Goal: Transaction & Acquisition: Subscribe to service/newsletter

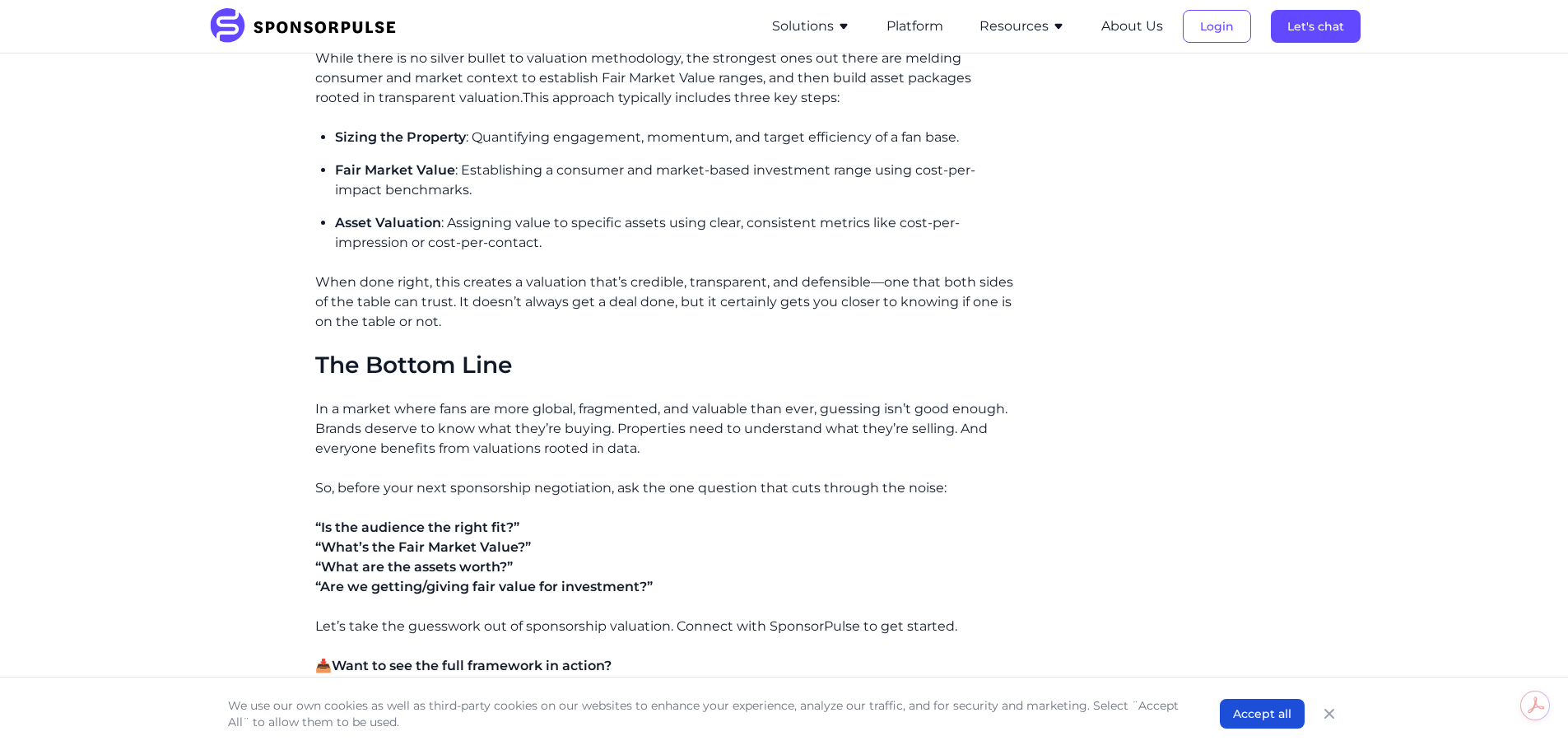
scroll to position [2195, 0]
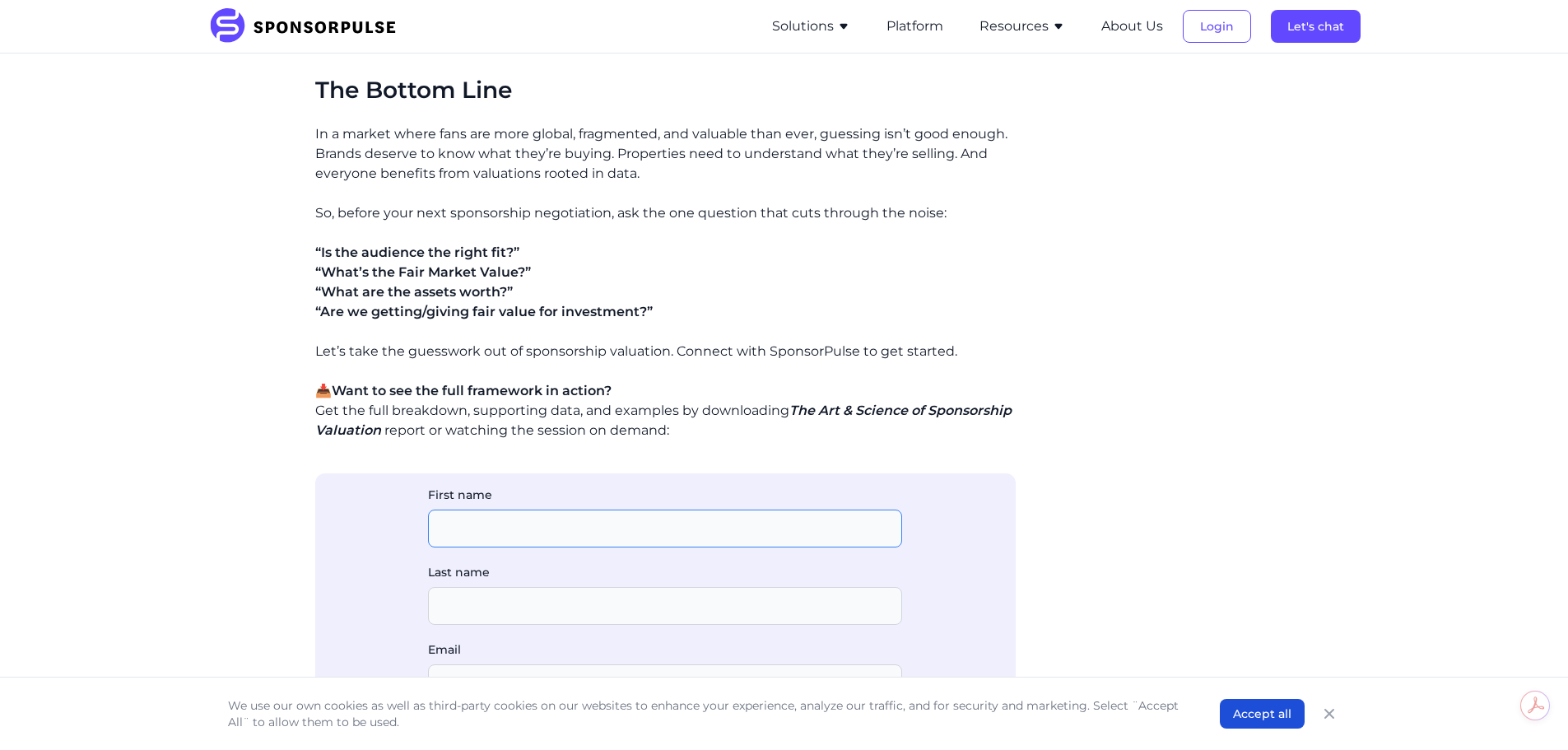
click at [490, 525] on input "First name" at bounding box center [665, 528] width 474 height 38
type input "Mark"
type input "Ording"
type input "[EMAIL_ADDRESS][DOMAIN_NAME]"
type input "VisionMark Consulting"
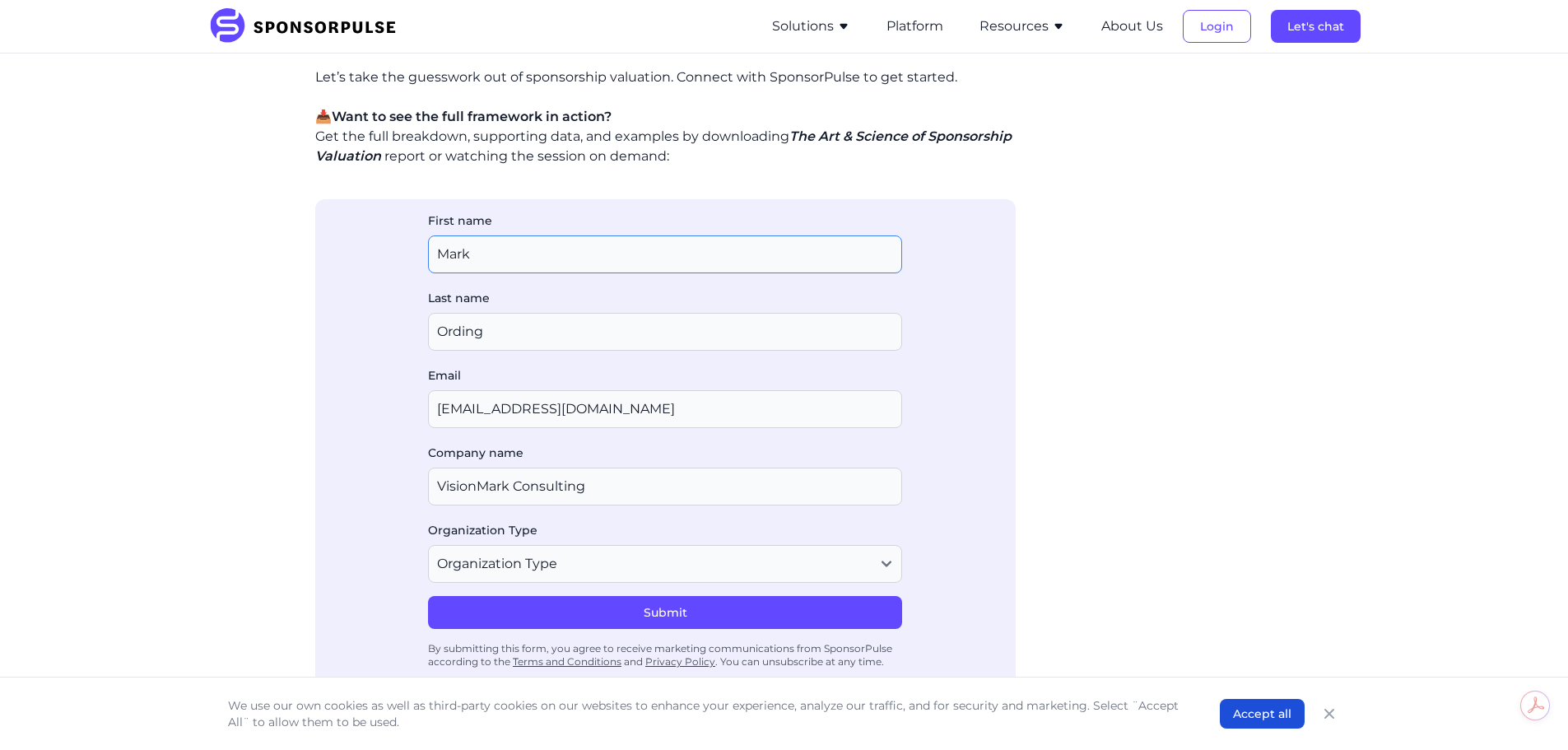
scroll to position [2743, 0]
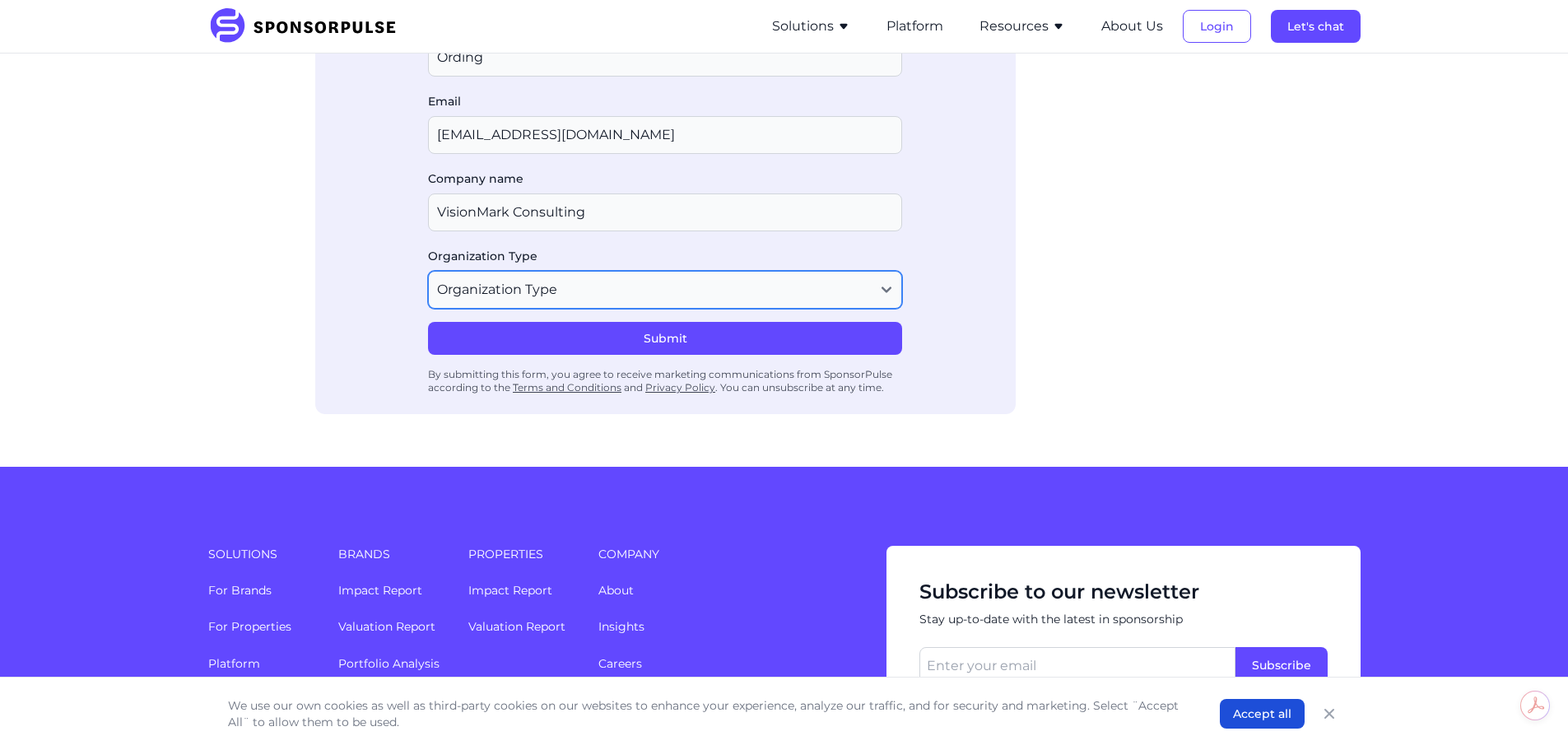
click at [532, 304] on select "Organization Type Agency or Consultancy Property Brand (Sponsor) Other" at bounding box center [665, 290] width 474 height 38
select select "Agency or Consultancy"
click at [428, 271] on select "Organization Type Agency or Consultancy Property Brand (Sponsor) Other" at bounding box center [665, 290] width 474 height 38
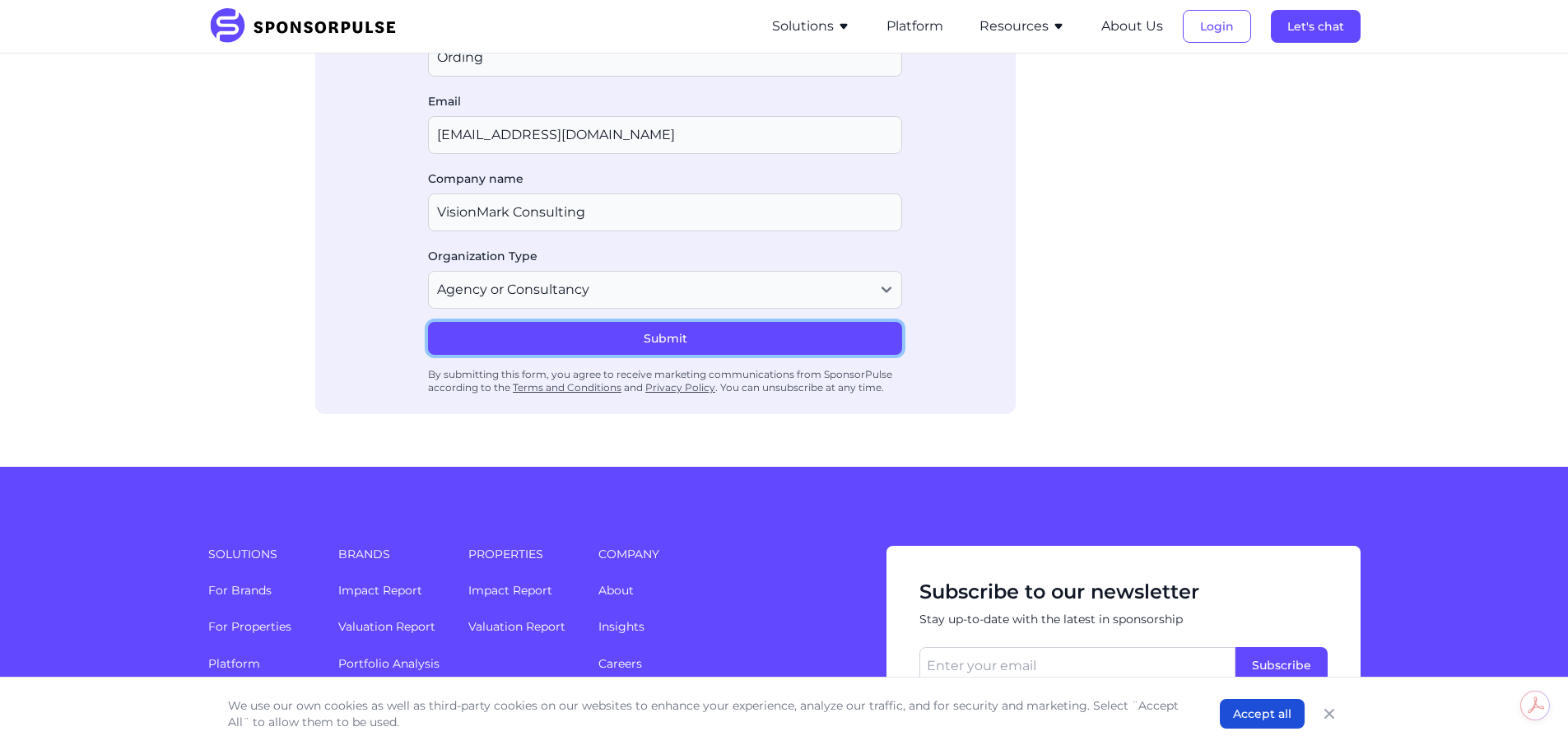
click at [618, 334] on button "Submit" at bounding box center [665, 338] width 474 height 33
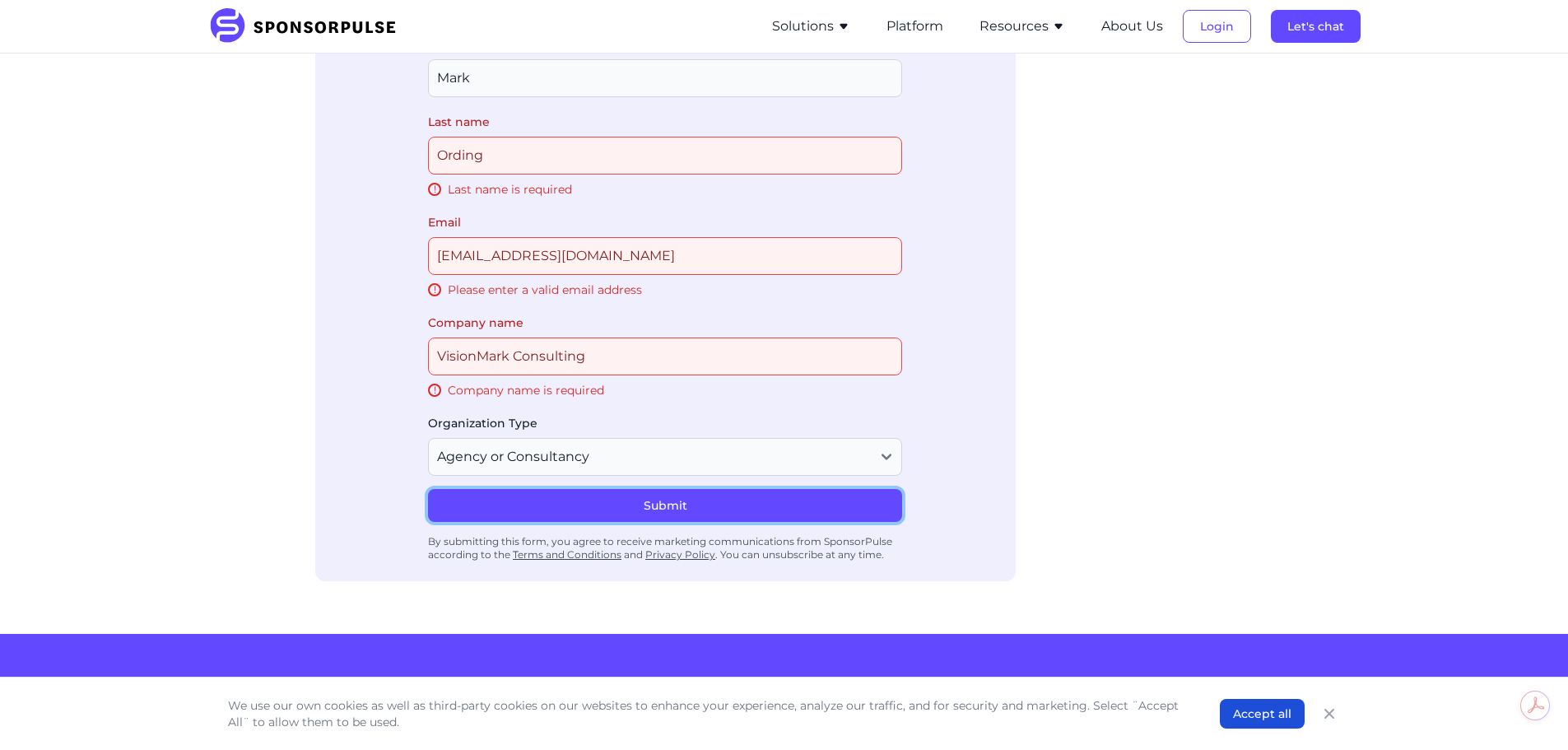
scroll to position [2668, 0]
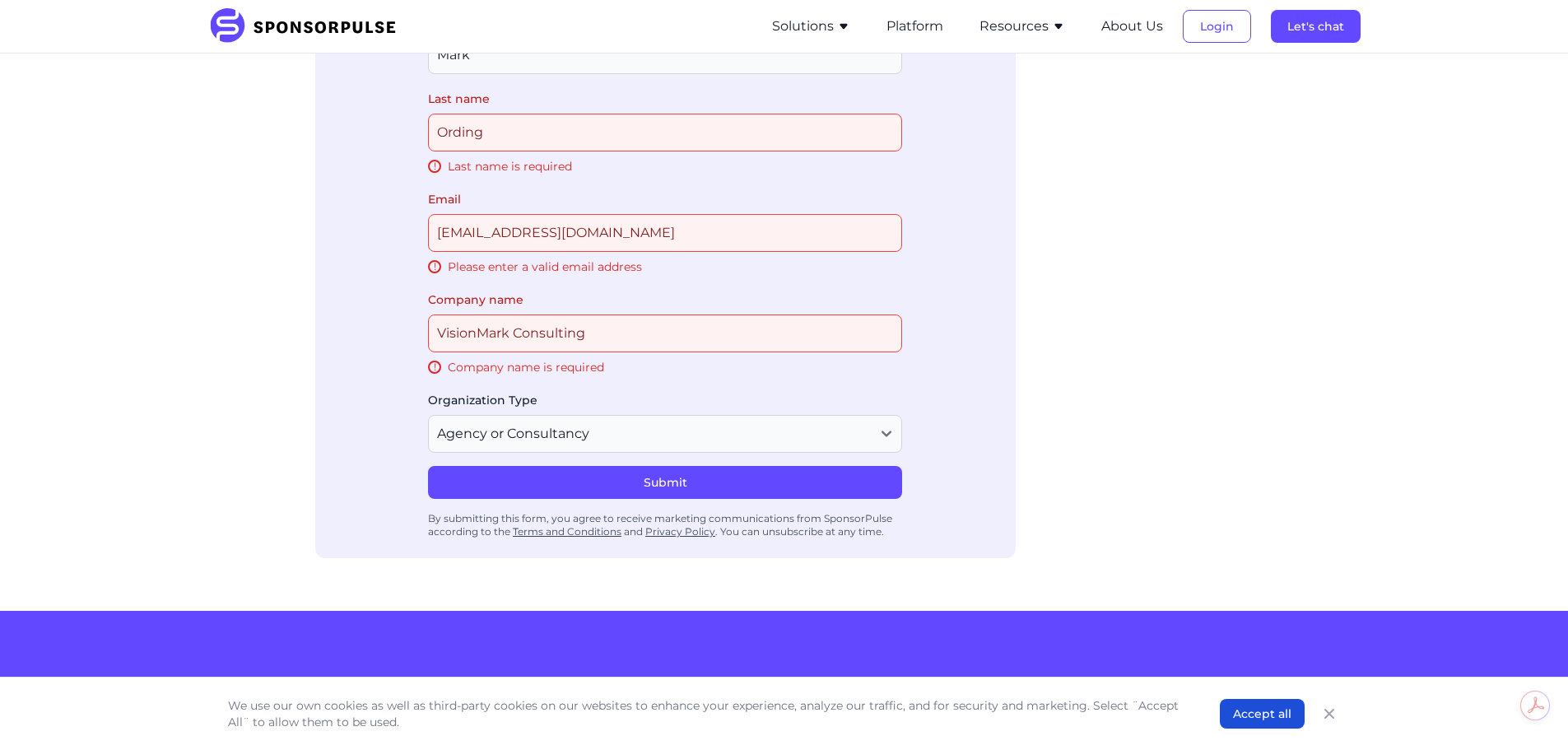
click at [535, 340] on input "Company name" at bounding box center [665, 333] width 474 height 38
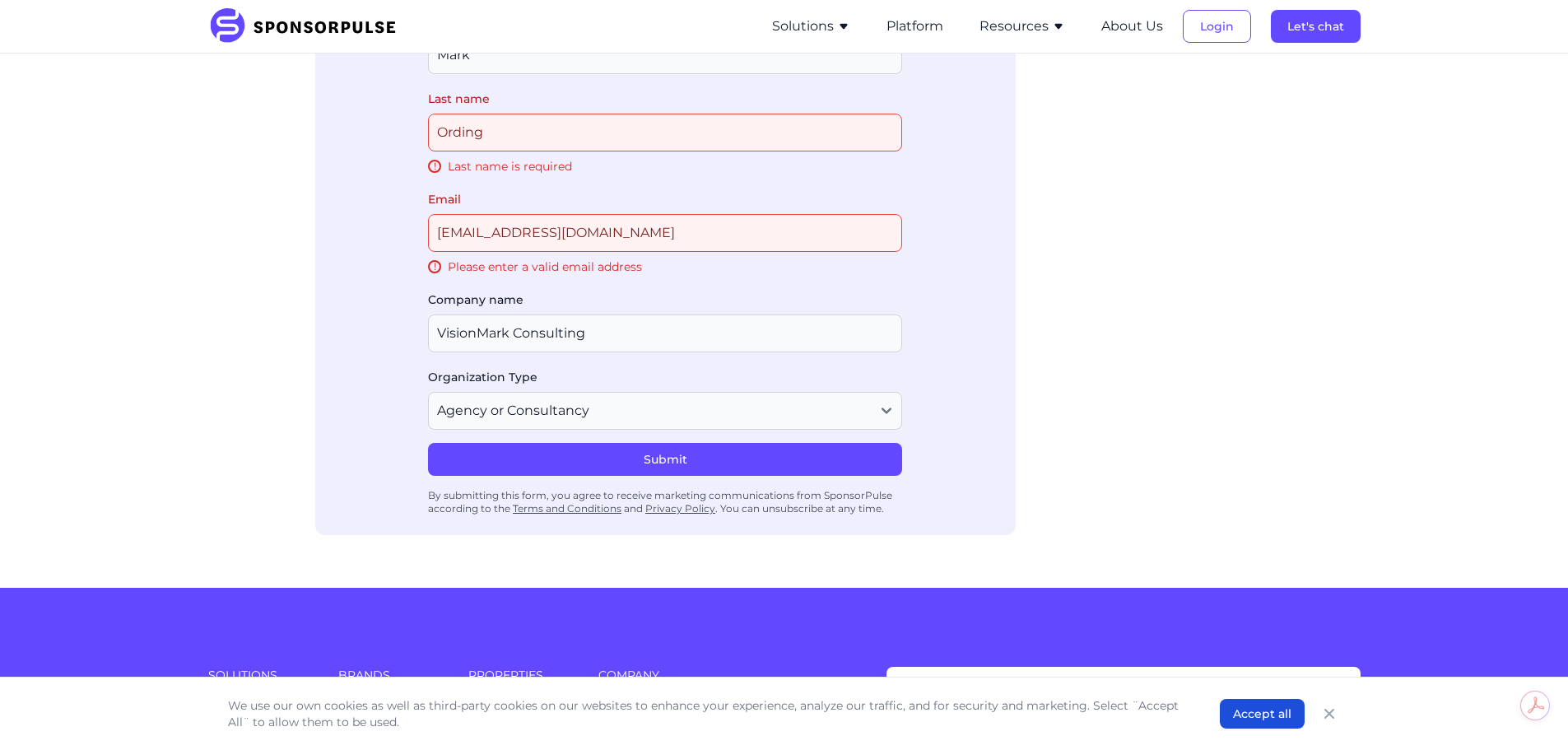
click at [550, 502] on form "First name Last name ! Last name is required Email [EMAIL_ADDRESS][DOMAIN_NAME]…" at bounding box center [665, 267] width 474 height 508
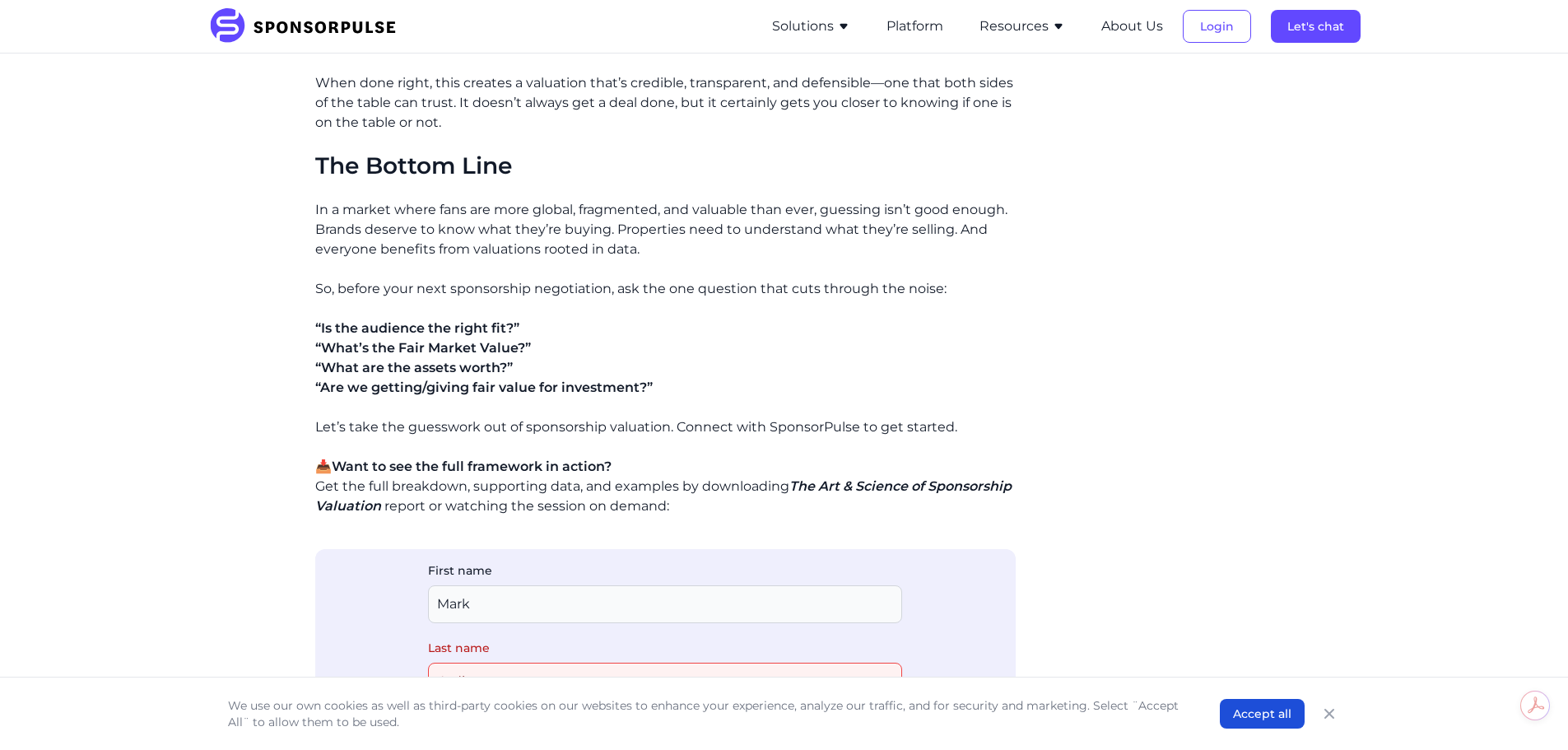
scroll to position [2393, 0]
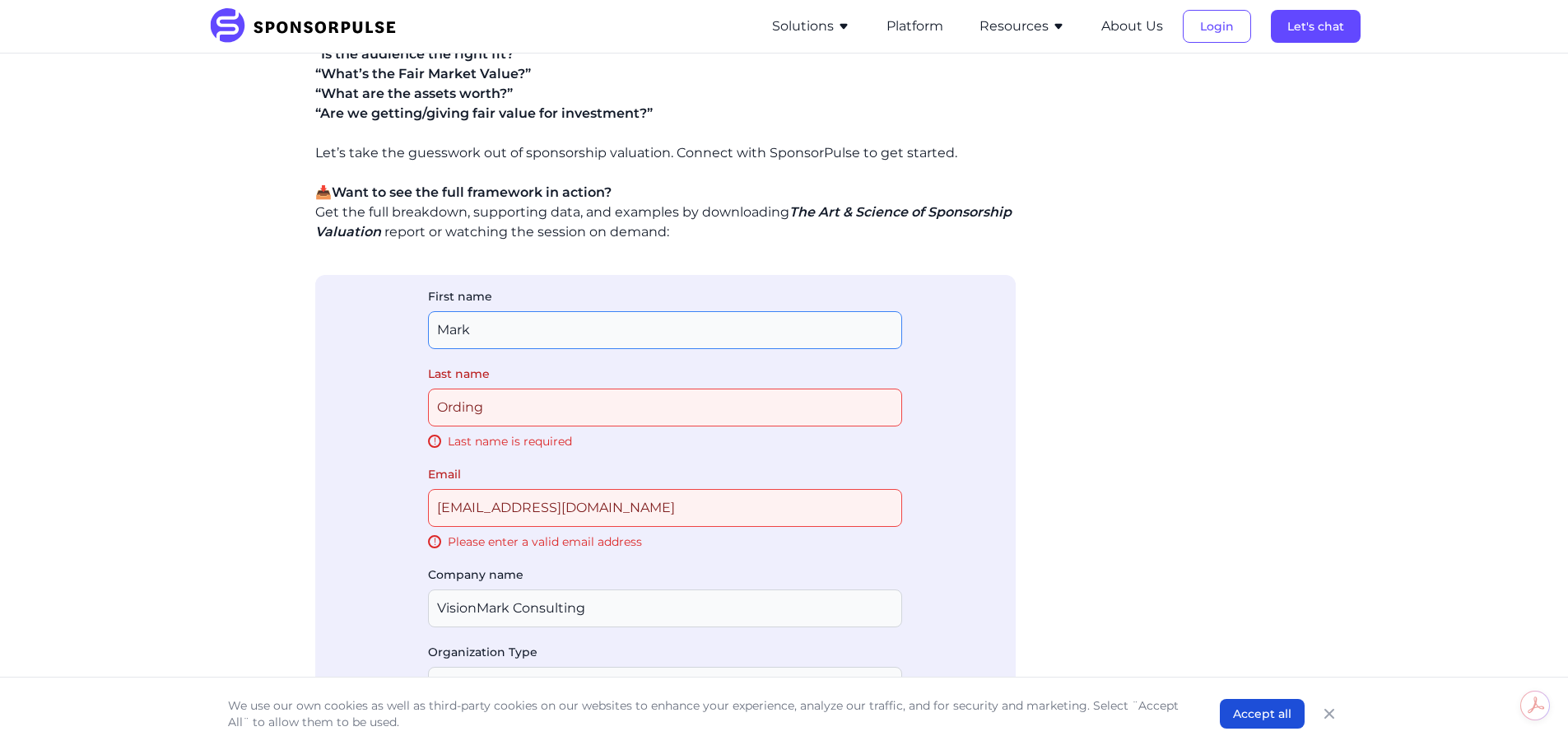
click at [506, 316] on input "First name" at bounding box center [665, 330] width 474 height 38
click at [493, 394] on input "Last name" at bounding box center [665, 408] width 474 height 38
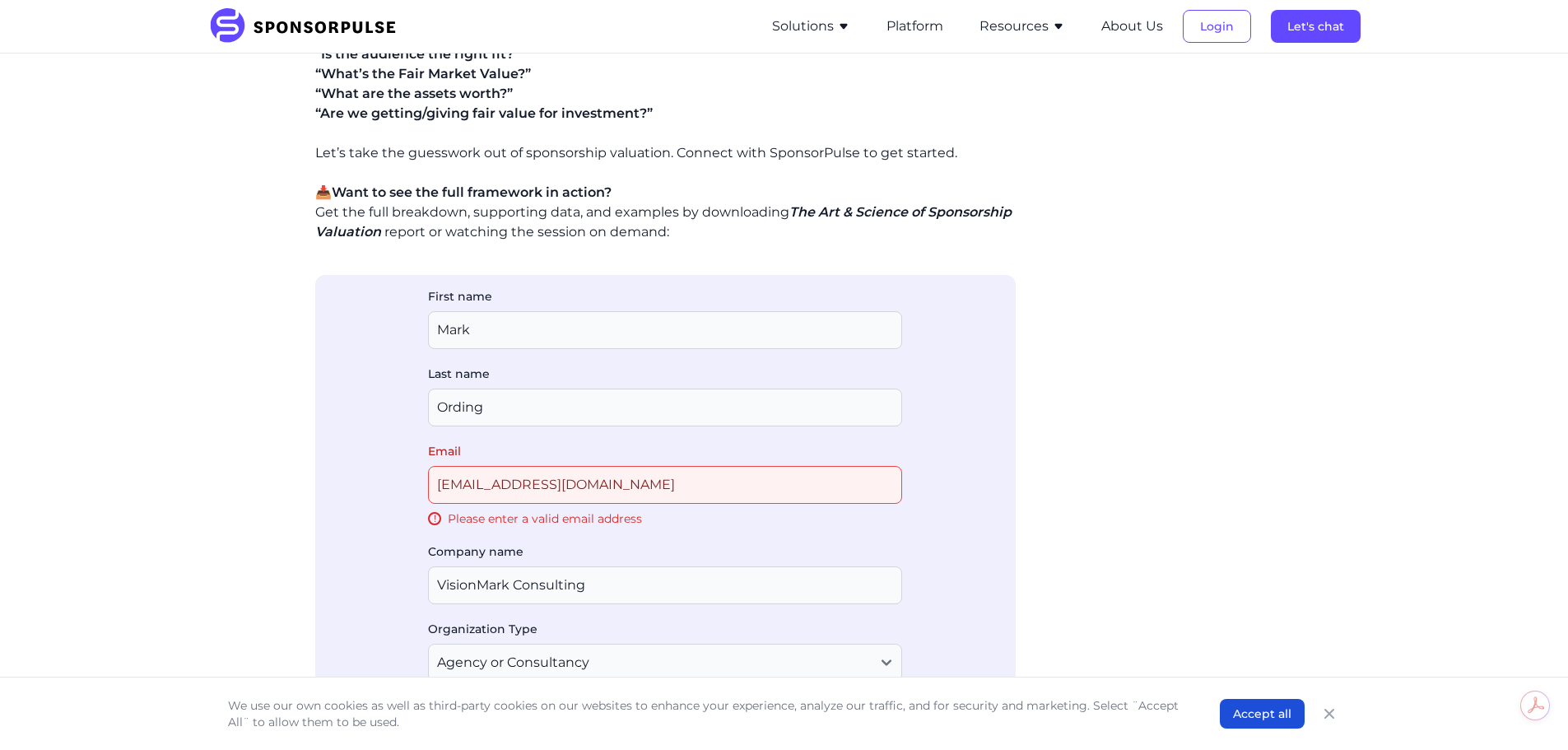
click at [518, 458] on fieldset "First name Last name Email [EMAIL_ADDRESS][DOMAIN_NAME] ! Please enter a valid …" at bounding box center [665, 491] width 474 height 407
click at [501, 486] on input "[EMAIL_ADDRESS][DOMAIN_NAME]" at bounding box center [665, 485] width 474 height 38
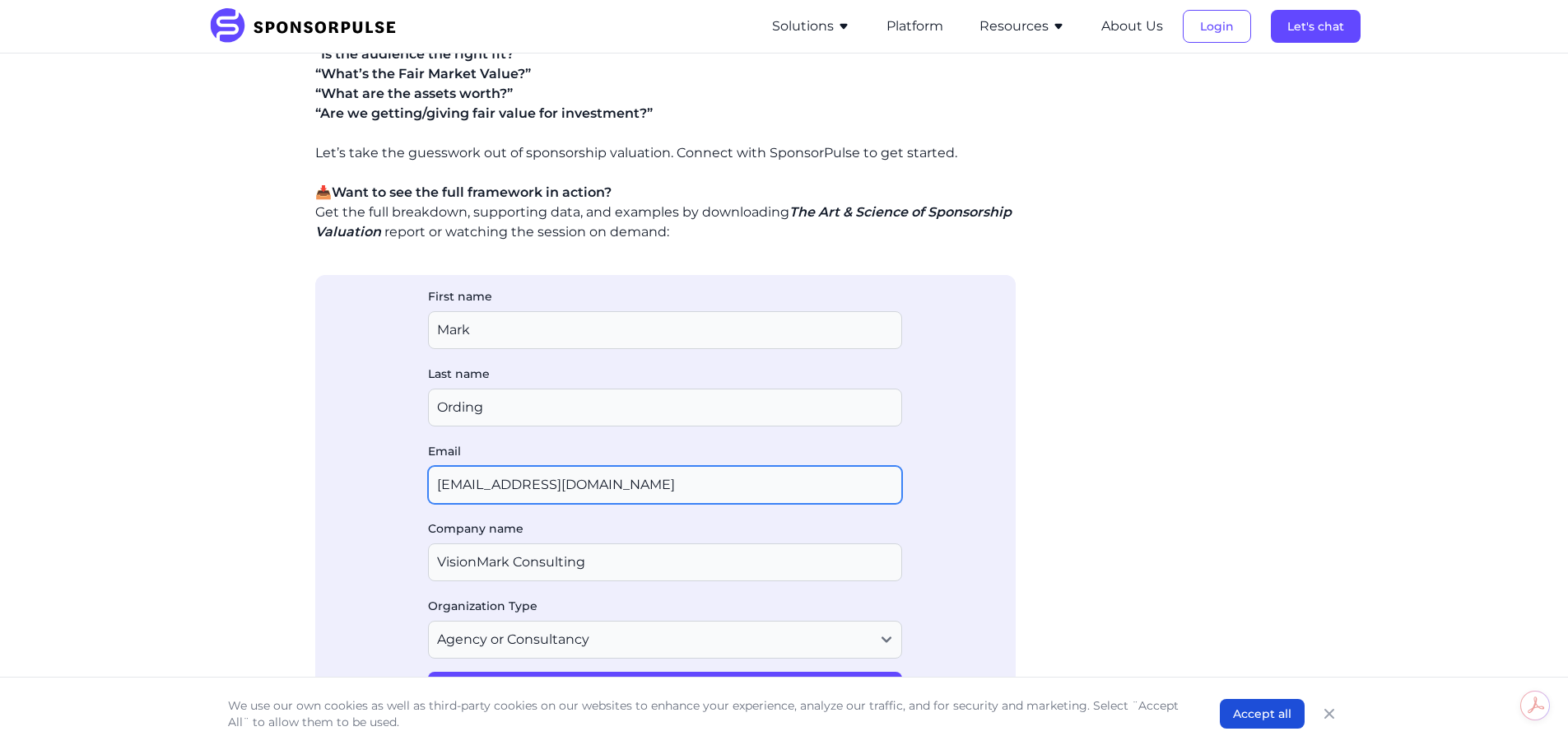
click at [530, 476] on input "[EMAIL_ADDRESS][DOMAIN_NAME]" at bounding box center [665, 485] width 474 height 38
type input "[EMAIL_ADDRESS][DOMAIN_NAME]"
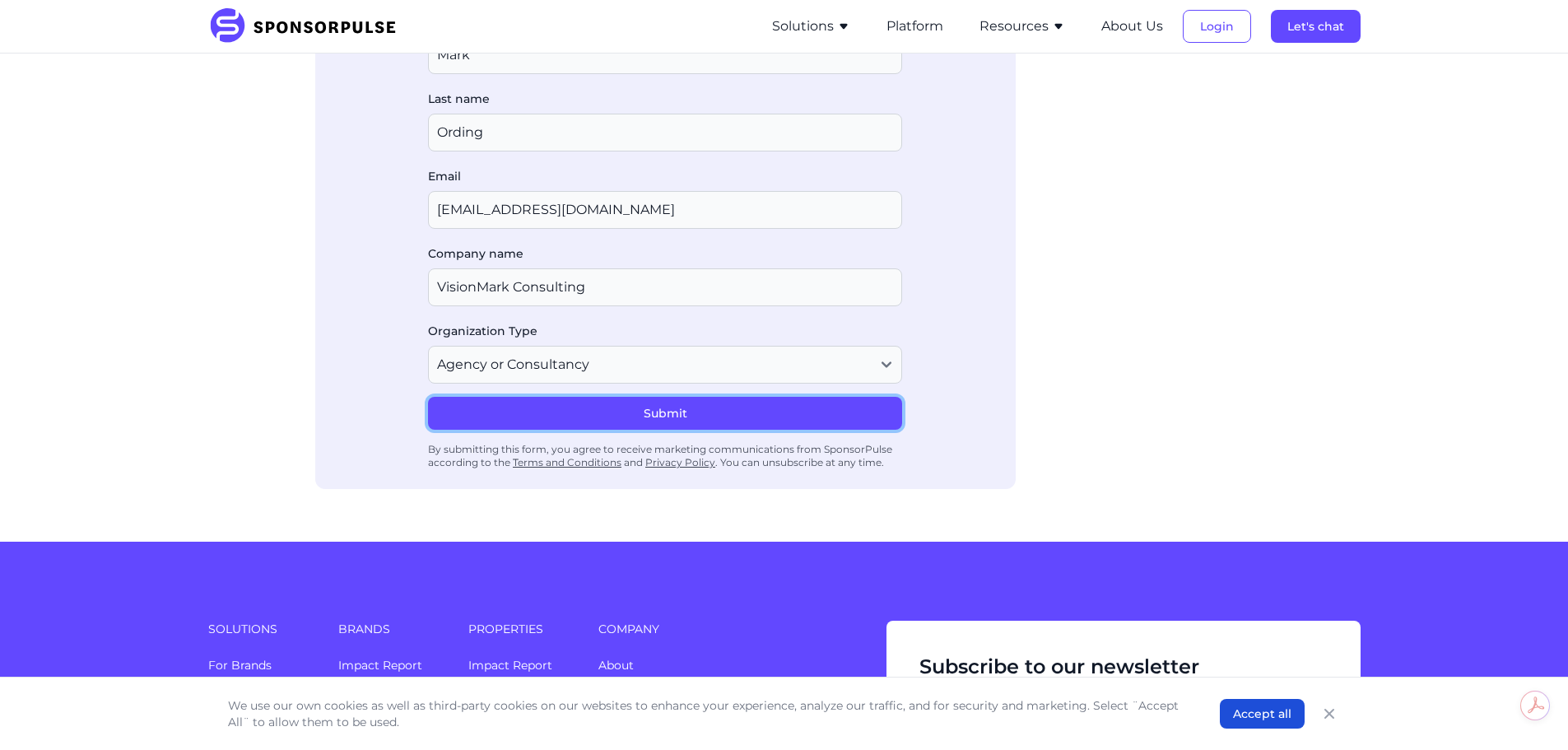
click at [669, 421] on button "Submit" at bounding box center [665, 413] width 474 height 33
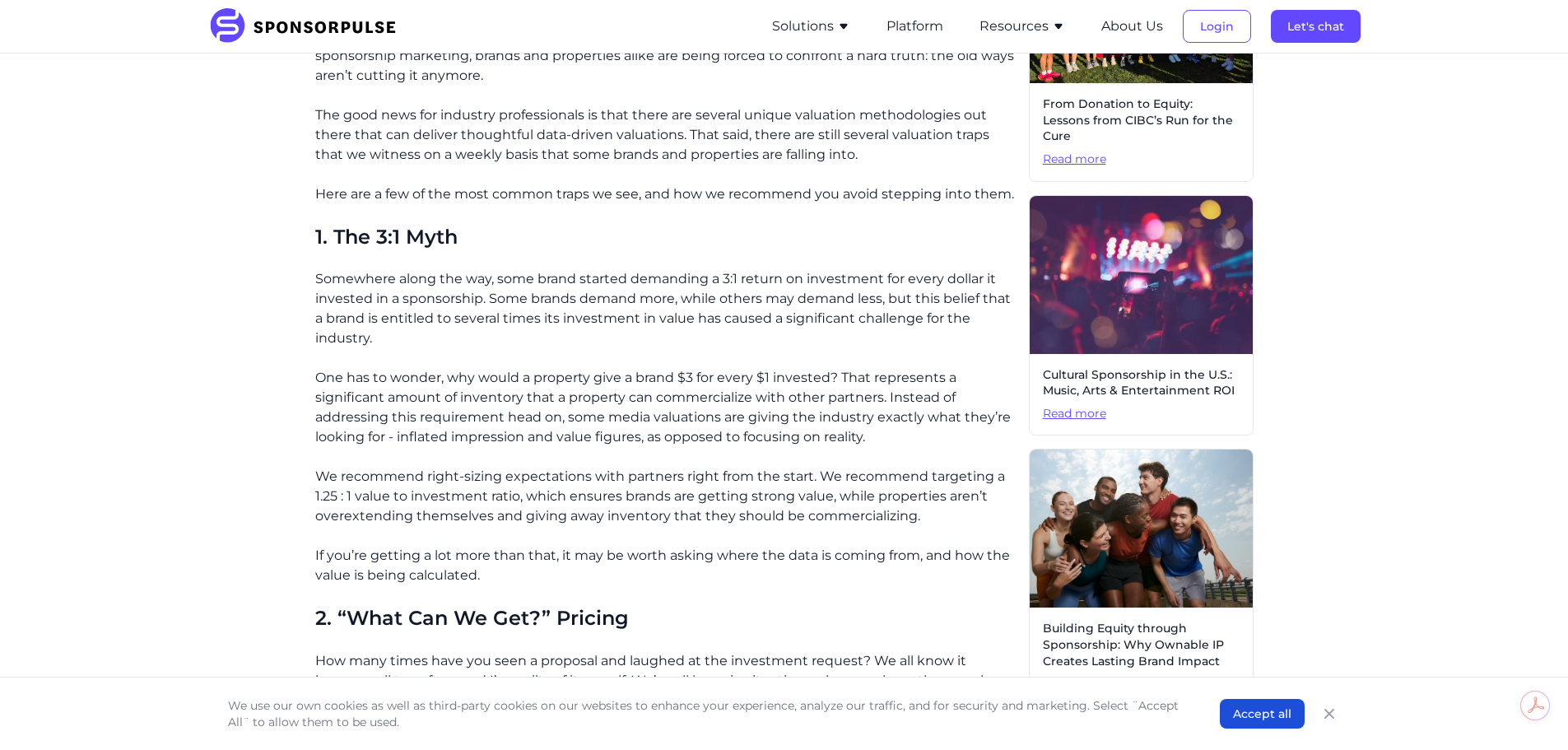
scroll to position [273, 0]
